Goal: Transaction & Acquisition: Purchase product/service

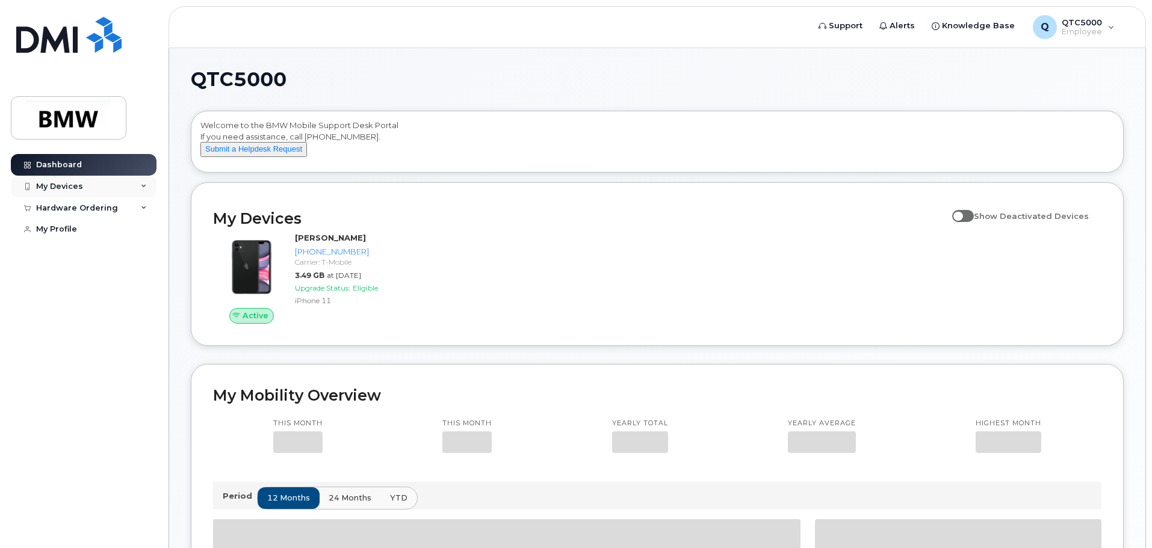
click at [69, 188] on div "My Devices" at bounding box center [59, 187] width 47 height 10
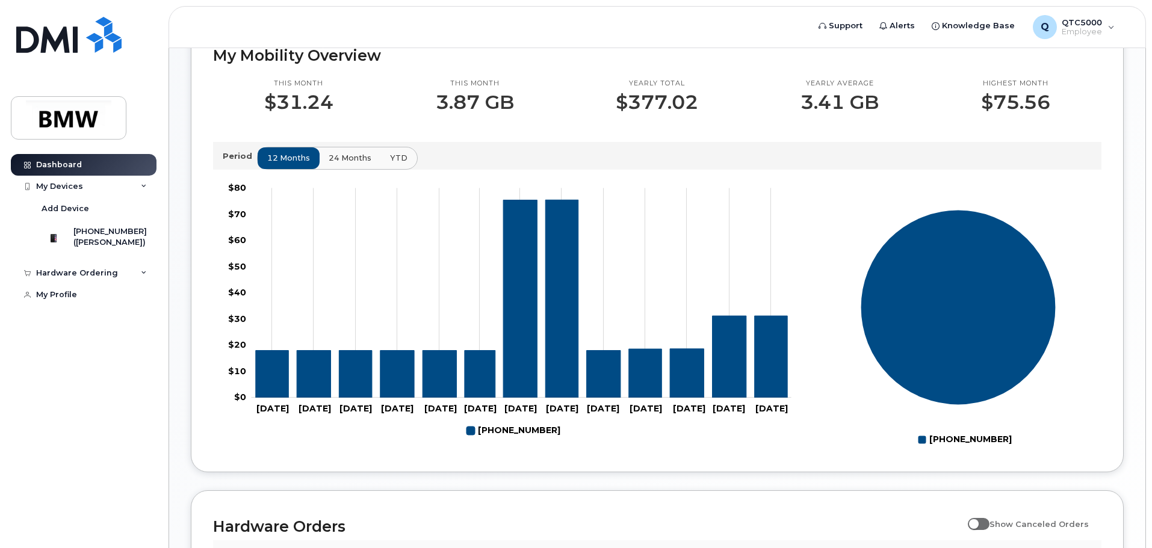
scroll to position [361, 0]
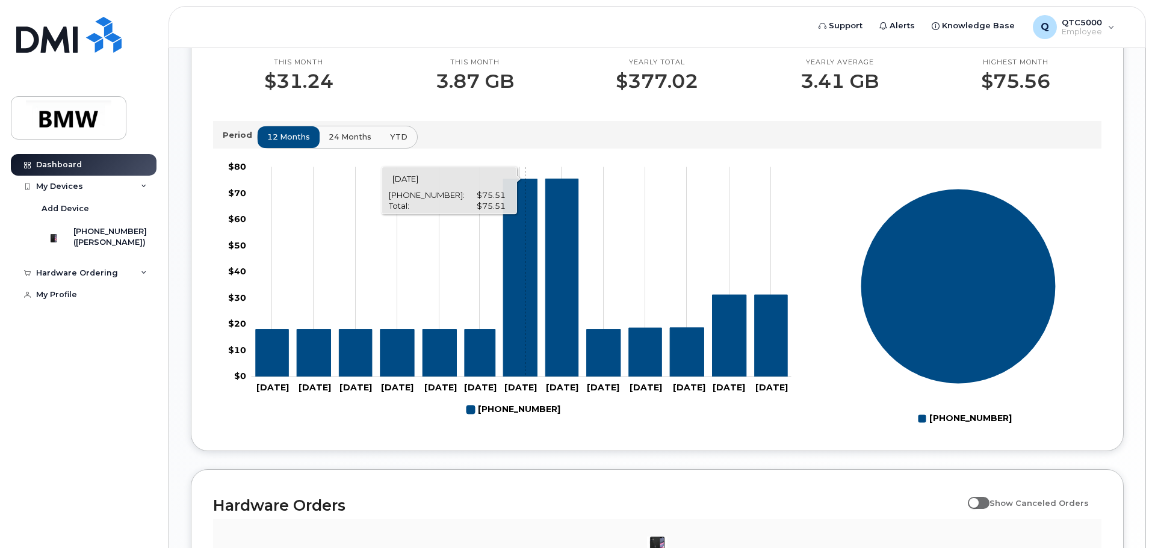
click at [525, 279] on icon "864-584-3024" at bounding box center [520, 277] width 34 height 197
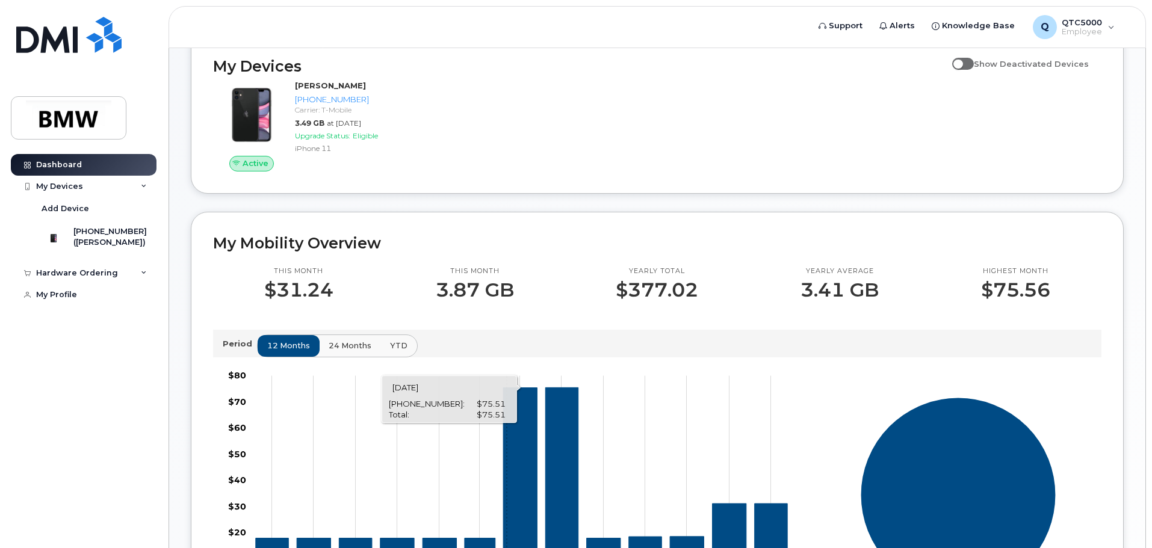
scroll to position [66, 0]
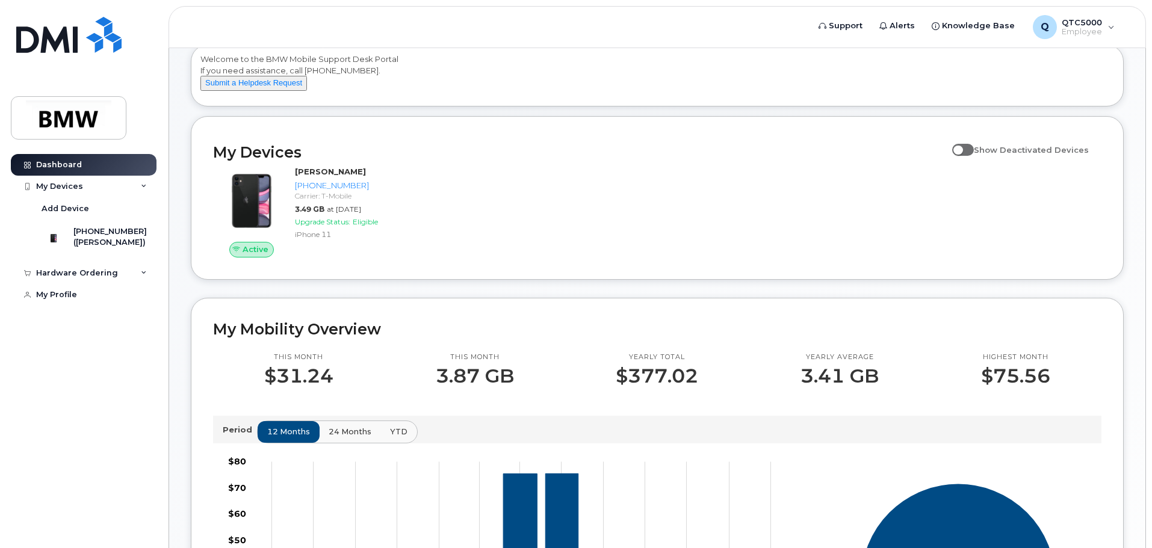
click at [968, 156] on span at bounding box center [963, 150] width 22 height 12
click at [962, 148] on input "Show Deactivated Devices" at bounding box center [957, 143] width 10 height 10
checkbox input "true"
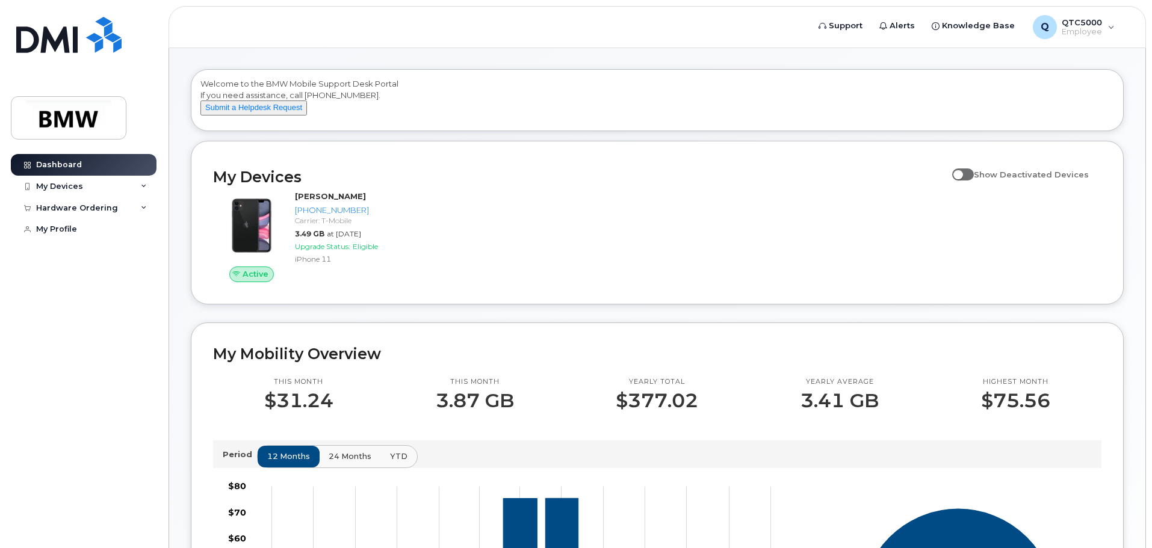
scroll to position [181, 0]
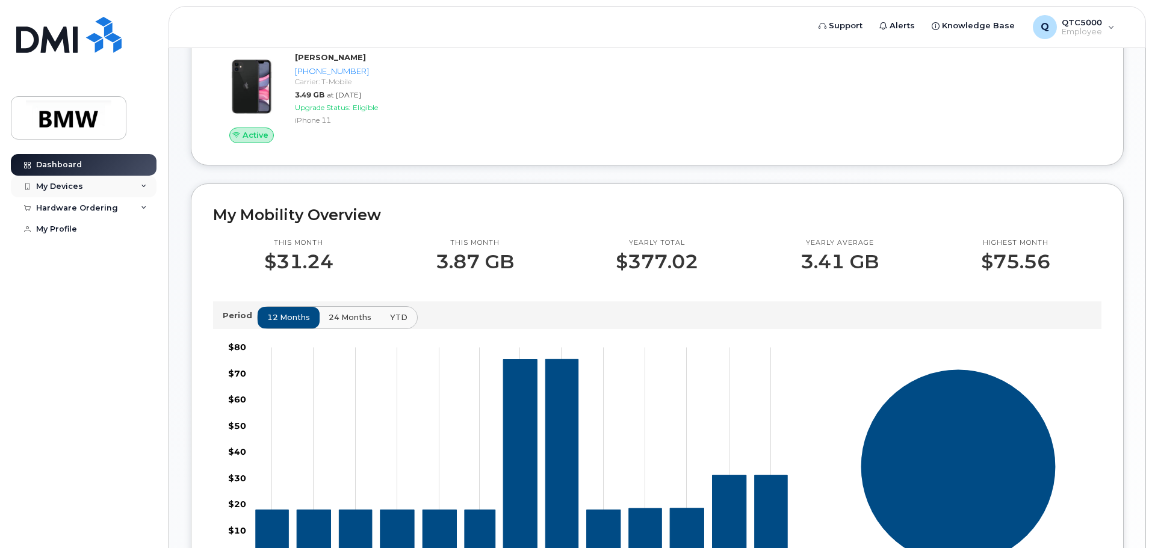
click at [60, 190] on div "My Devices" at bounding box center [59, 187] width 47 height 10
click at [80, 278] on div "Hardware Ordering" at bounding box center [77, 273] width 82 height 10
click at [104, 278] on div "Hardware Ordering" at bounding box center [84, 273] width 146 height 22
click at [88, 278] on div "Hardware Ordering" at bounding box center [77, 273] width 82 height 10
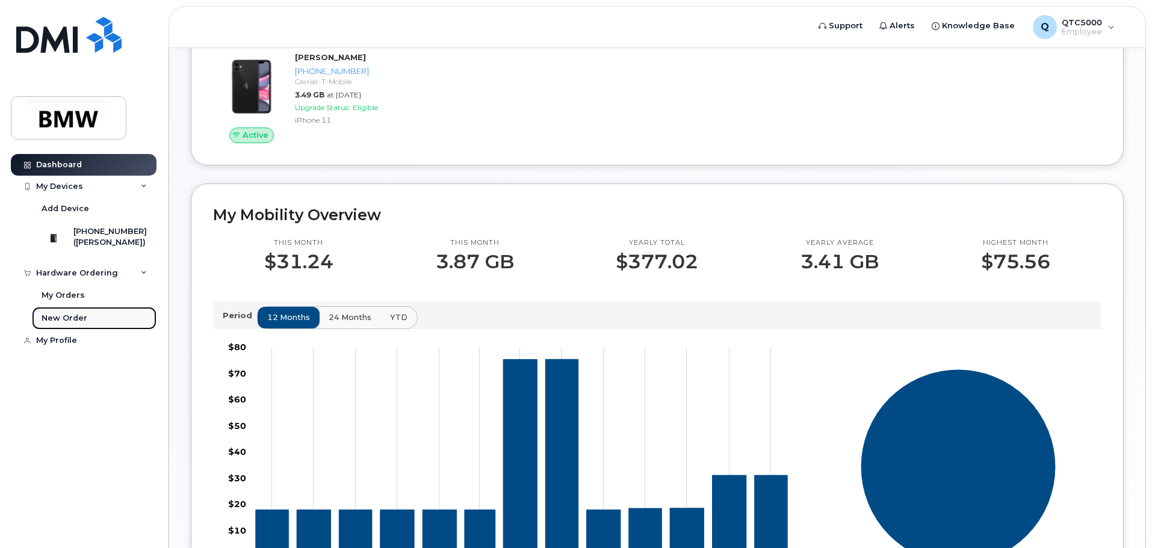
click at [73, 324] on div "New Order" at bounding box center [65, 318] width 46 height 11
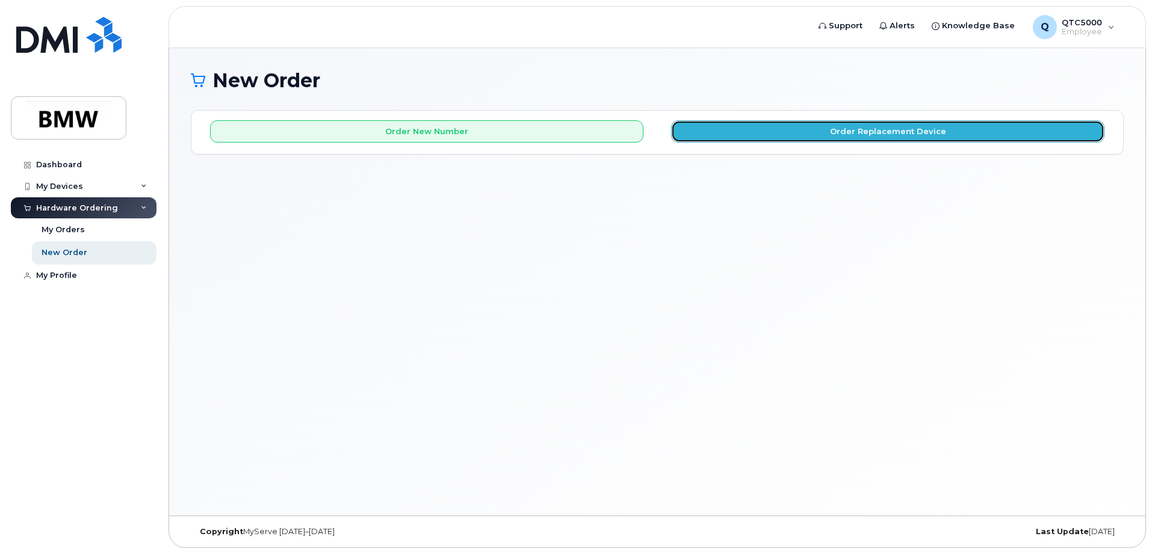
click at [752, 131] on button "Order Replacement Device" at bounding box center [887, 131] width 433 height 22
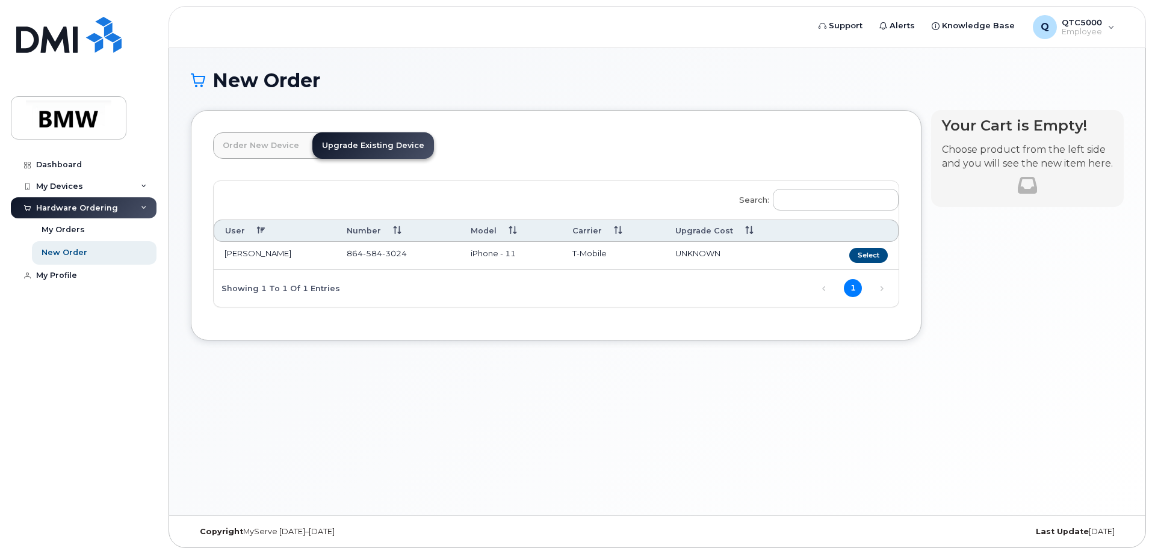
click at [249, 153] on link "Order New Device" at bounding box center [261, 145] width 96 height 26
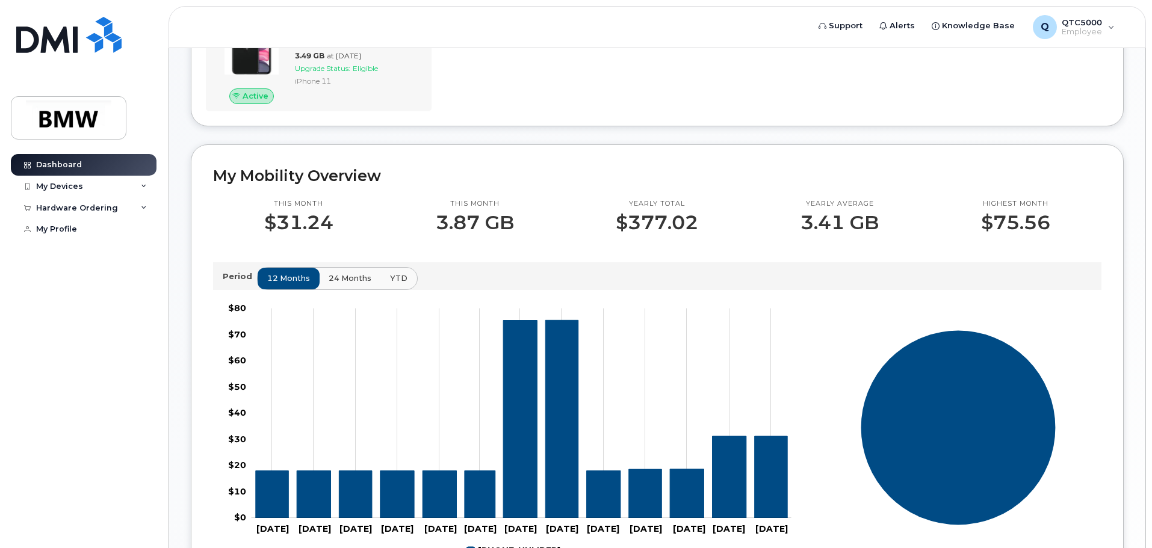
scroll to position [241, 0]
